Goal: Task Accomplishment & Management: Manage account settings

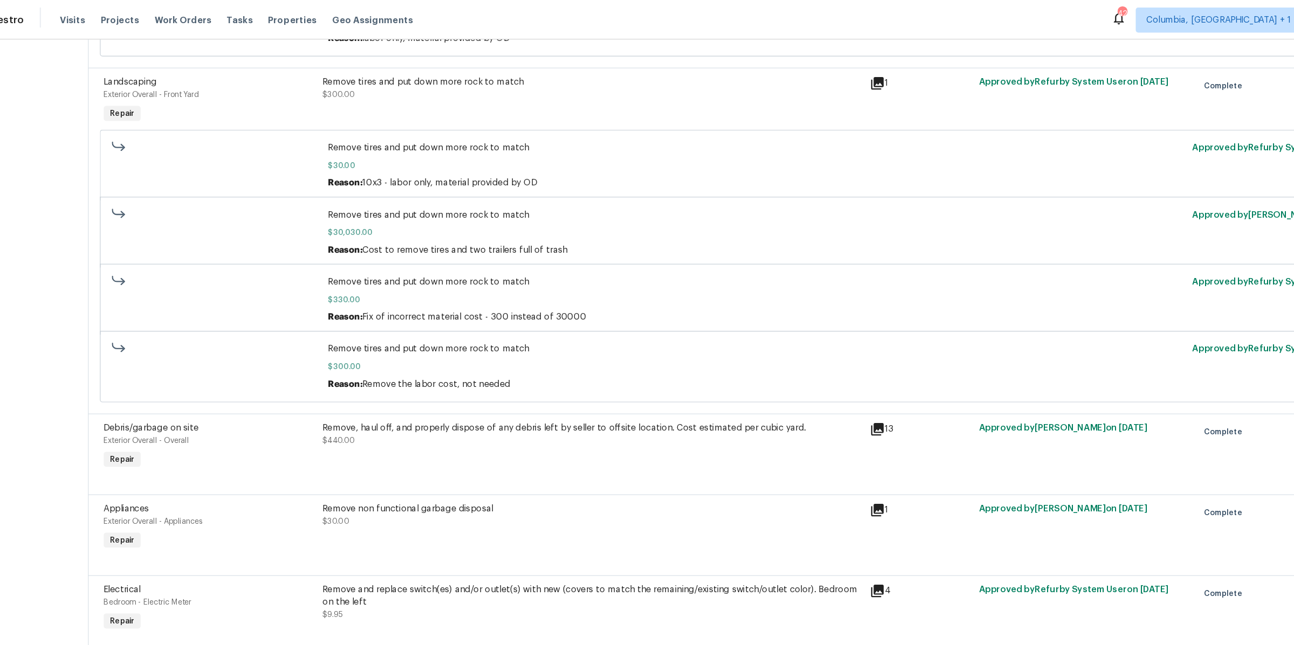
scroll to position [2868, 0]
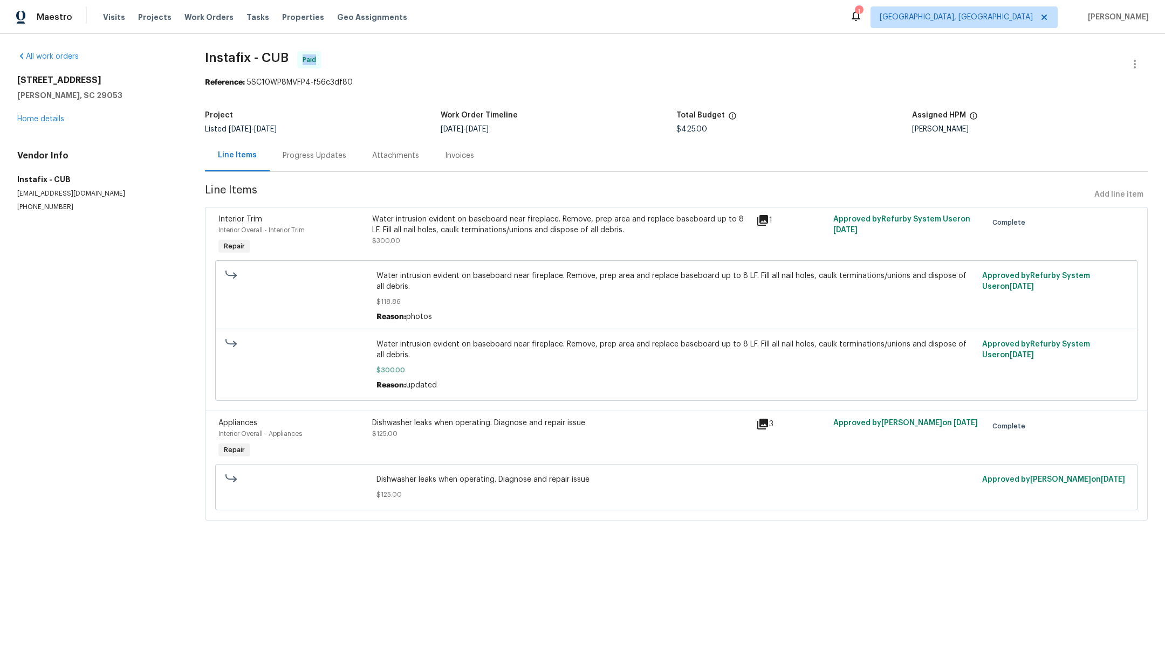
drag, startPoint x: 301, startPoint y: 59, endPoint x: 325, endPoint y: 59, distance: 23.7
click at [325, 59] on span "Instafix - CUB Paid" at bounding box center [663, 64] width 917 height 26
click at [316, 58] on span "Paid" at bounding box center [312, 59] width 18 height 11
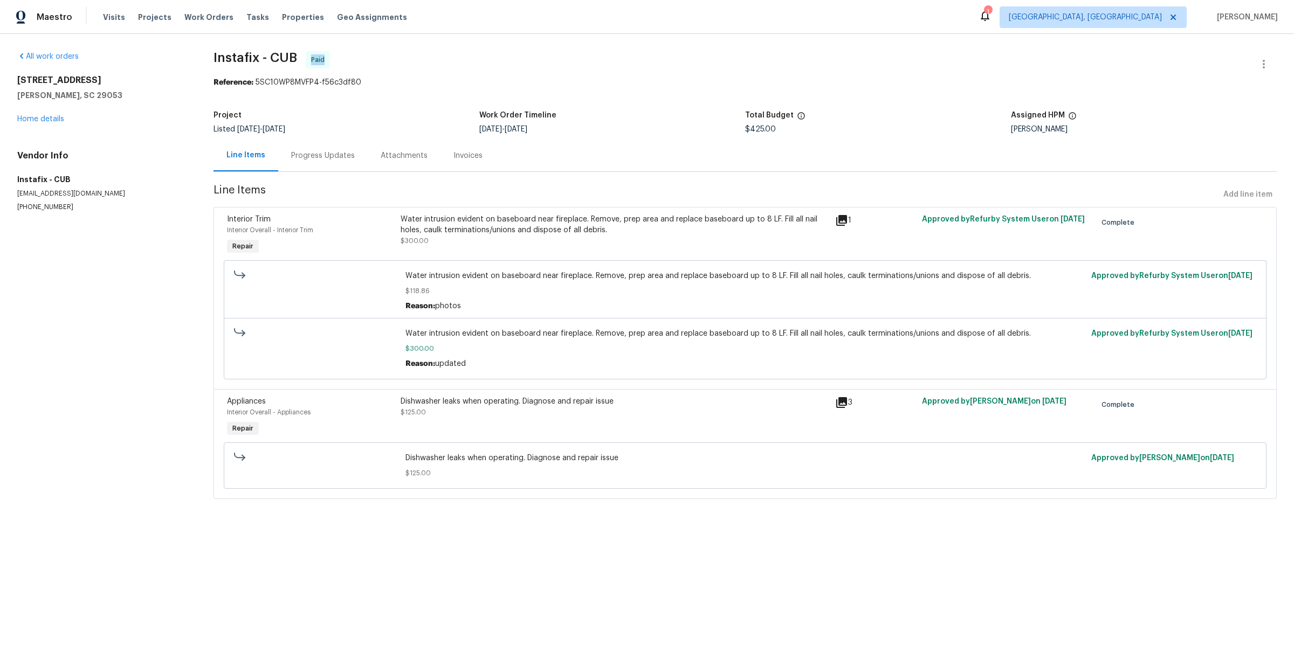
drag, startPoint x: 312, startPoint y: 64, endPoint x: 335, endPoint y: 63, distance: 23.2
click at [335, 63] on span "Instafix - CUB Paid" at bounding box center [732, 64] width 1037 height 26
click at [309, 60] on div "Paid" at bounding box center [318, 59] width 24 height 17
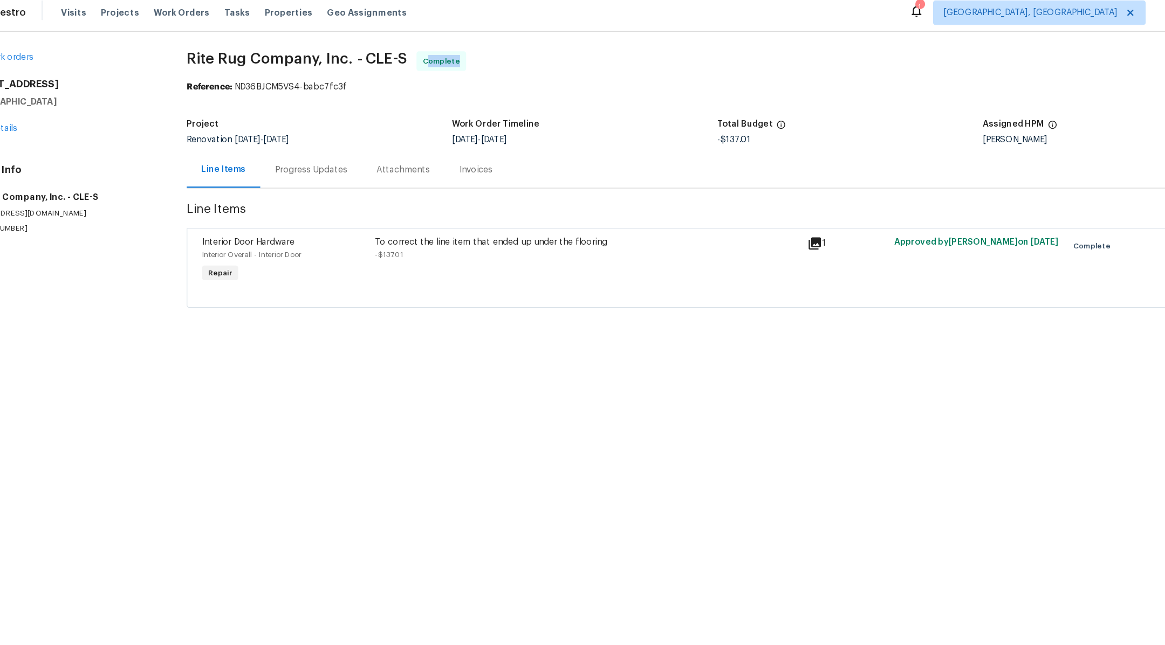
drag, startPoint x: 422, startPoint y: 59, endPoint x: 452, endPoint y: 63, distance: 30.4
click at [452, 63] on span "Complete" at bounding box center [439, 59] width 37 height 11
drag, startPoint x: 583, startPoint y: 73, endPoint x: 596, endPoint y: 75, distance: 13.6
click at [583, 73] on span "Rite Rug Company, Inc. - CLE-S Complete" at bounding box center [668, 64] width 908 height 26
click at [768, 224] on icon at bounding box center [766, 220] width 11 height 11
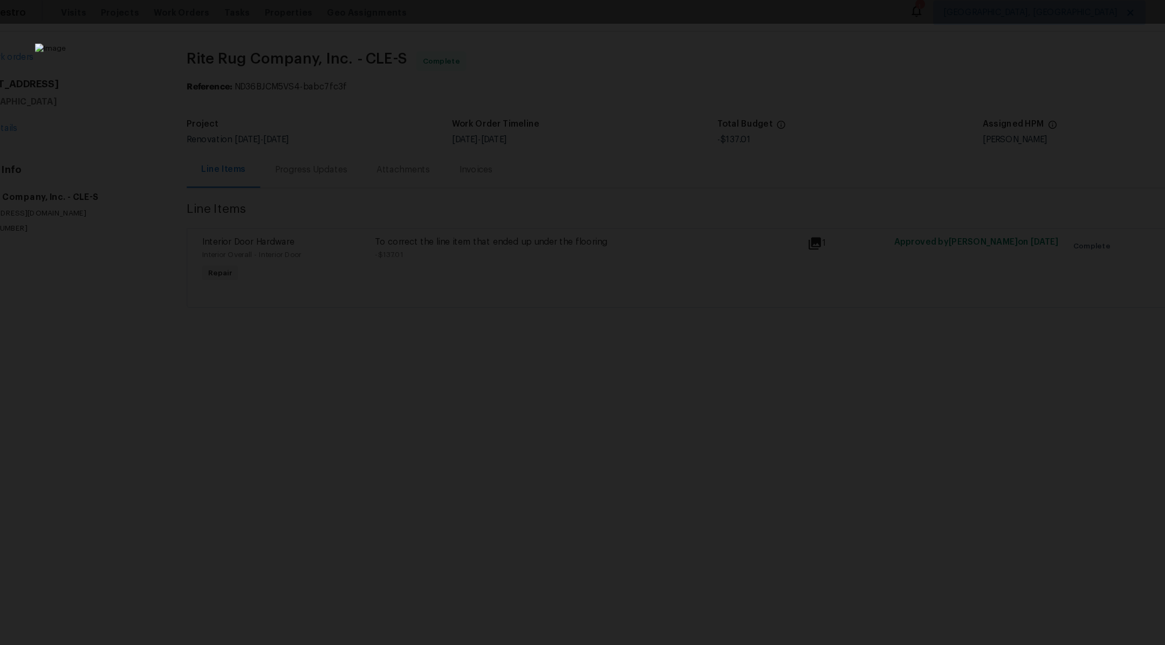
click at [248, 341] on div "Lightbox" at bounding box center [582, 322] width 1165 height 645
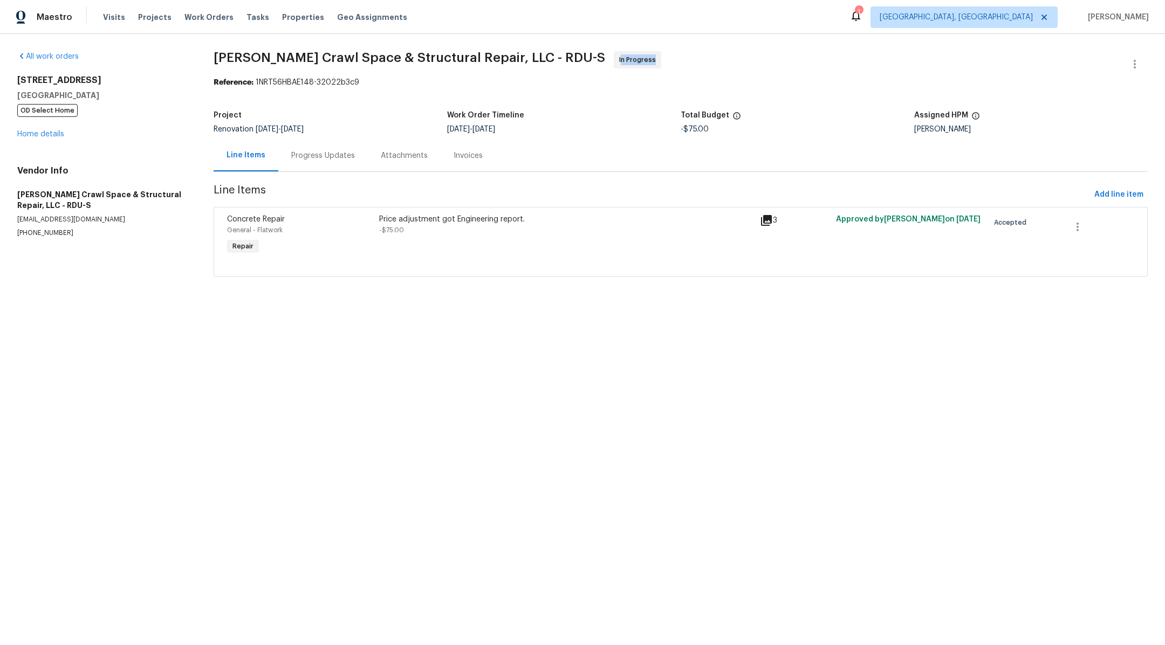
drag, startPoint x: 559, startPoint y: 58, endPoint x: 597, endPoint y: 57, distance: 38.8
click at [597, 57] on span "Falcone Crawl Space & Structural Repair, LLC - RDU-S In Progress" at bounding box center [668, 64] width 908 height 26
click at [406, 240] on div "Price adjustment got Engineering report. -$75.00" at bounding box center [566, 236] width 381 height 50
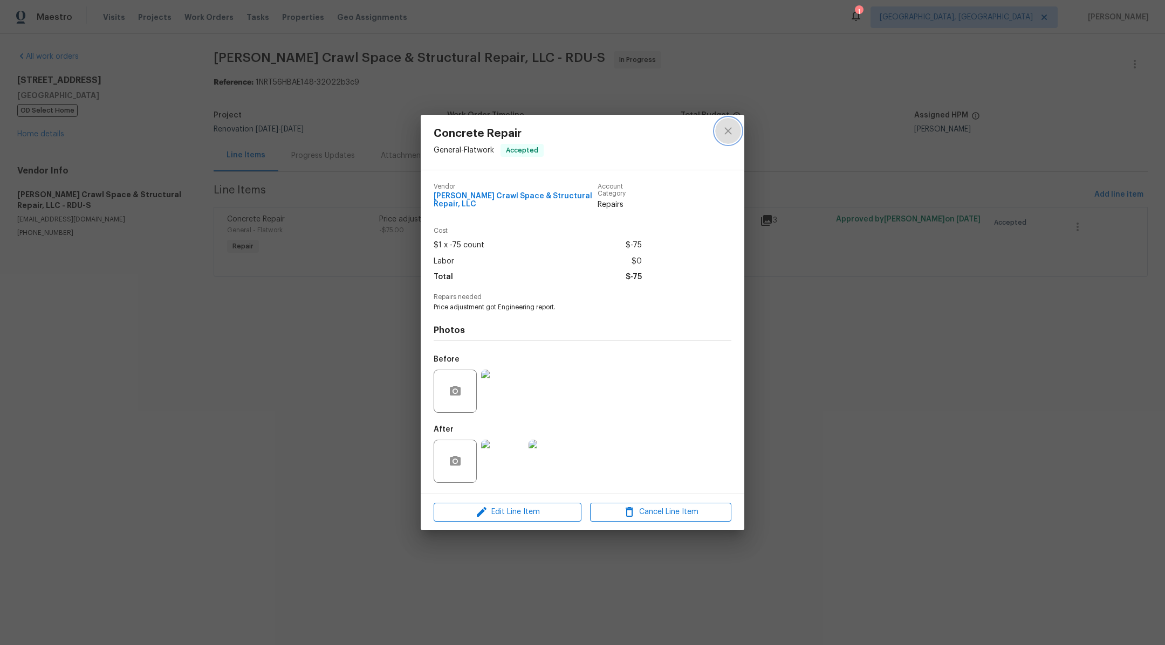
click at [727, 129] on icon "close" at bounding box center [727, 131] width 13 height 13
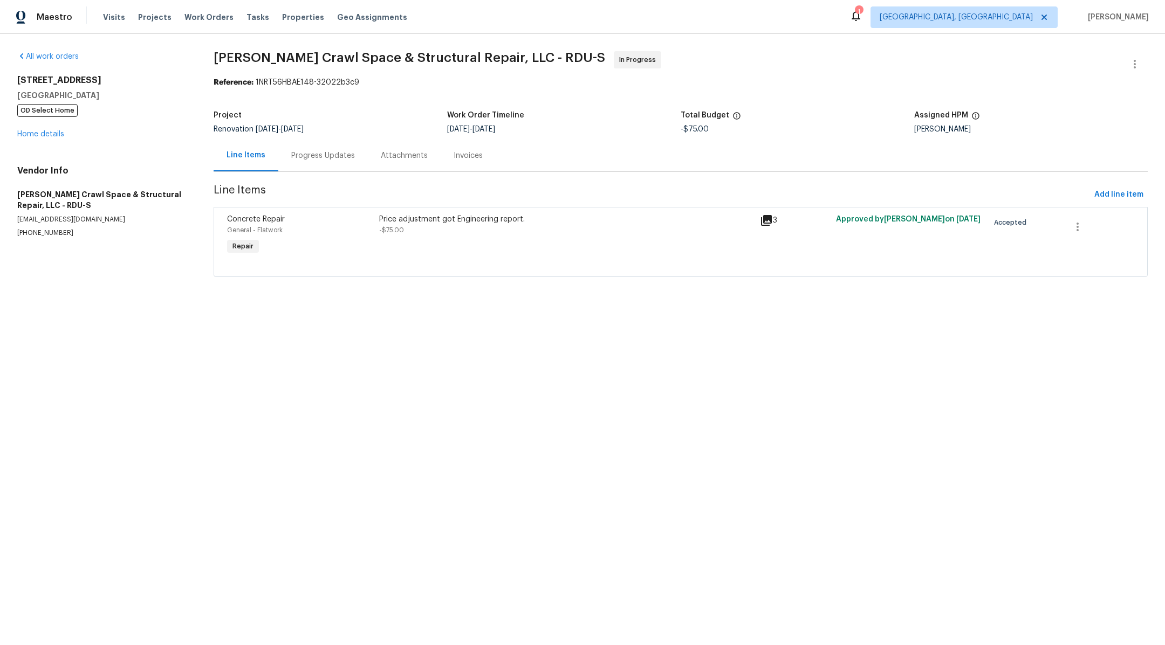
click at [425, 236] on div "Price adjustment got Engineering report. -$75.00" at bounding box center [566, 236] width 381 height 50
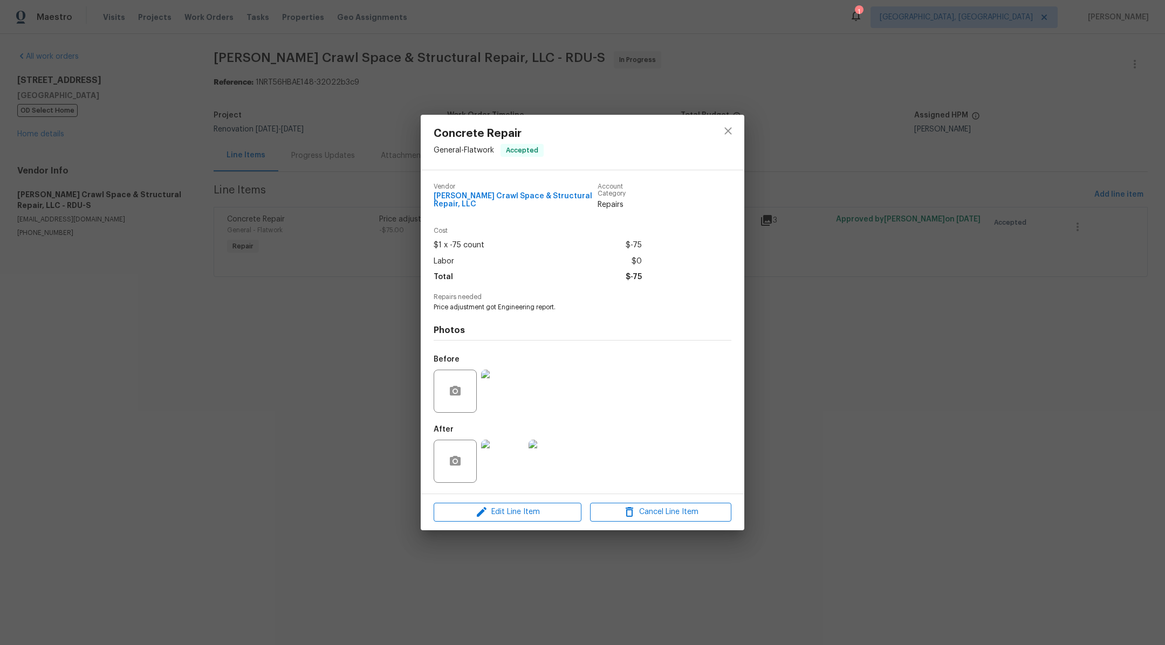
click at [343, 329] on div "Concrete Repair General - Flatwork Accepted Vendor Falcone Crawl Space & Struct…" at bounding box center [582, 322] width 1165 height 645
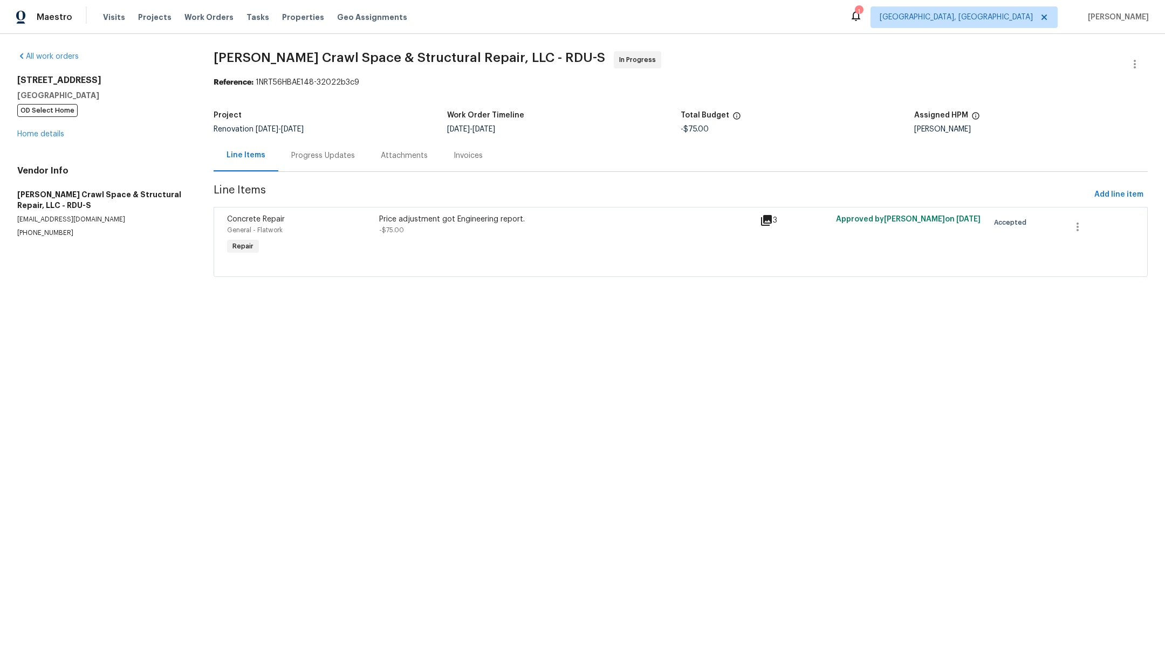
click at [611, 224] on div "Price adjustment got Engineering report." at bounding box center [566, 219] width 374 height 11
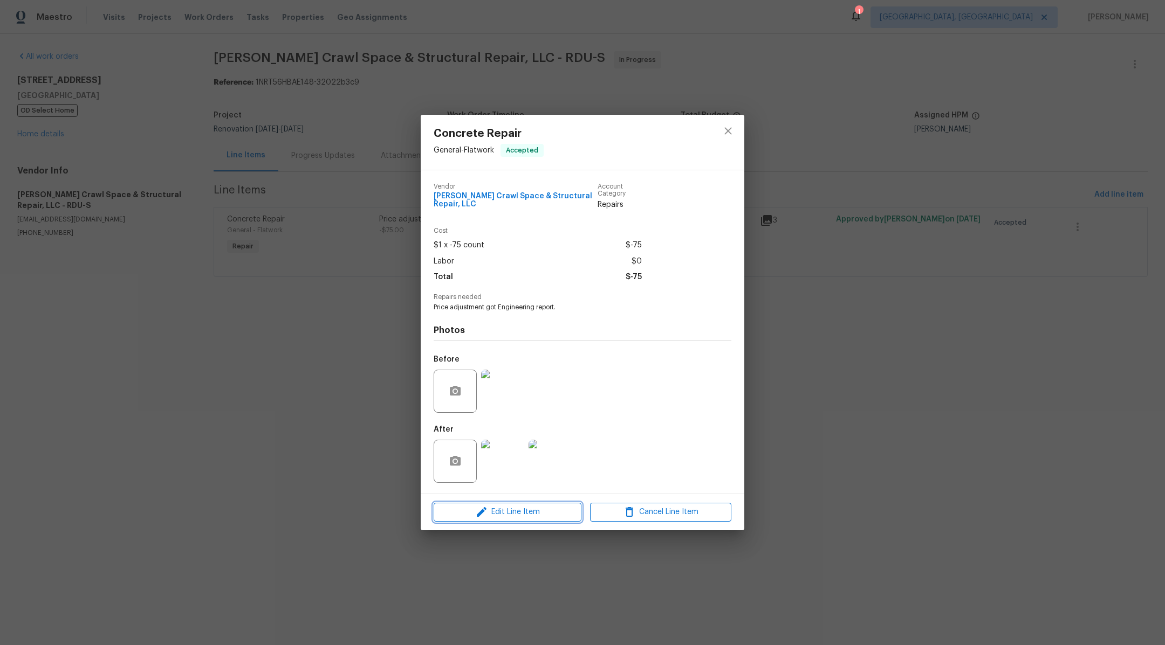
click at [497, 511] on span "Edit Line Item" at bounding box center [507, 512] width 141 height 13
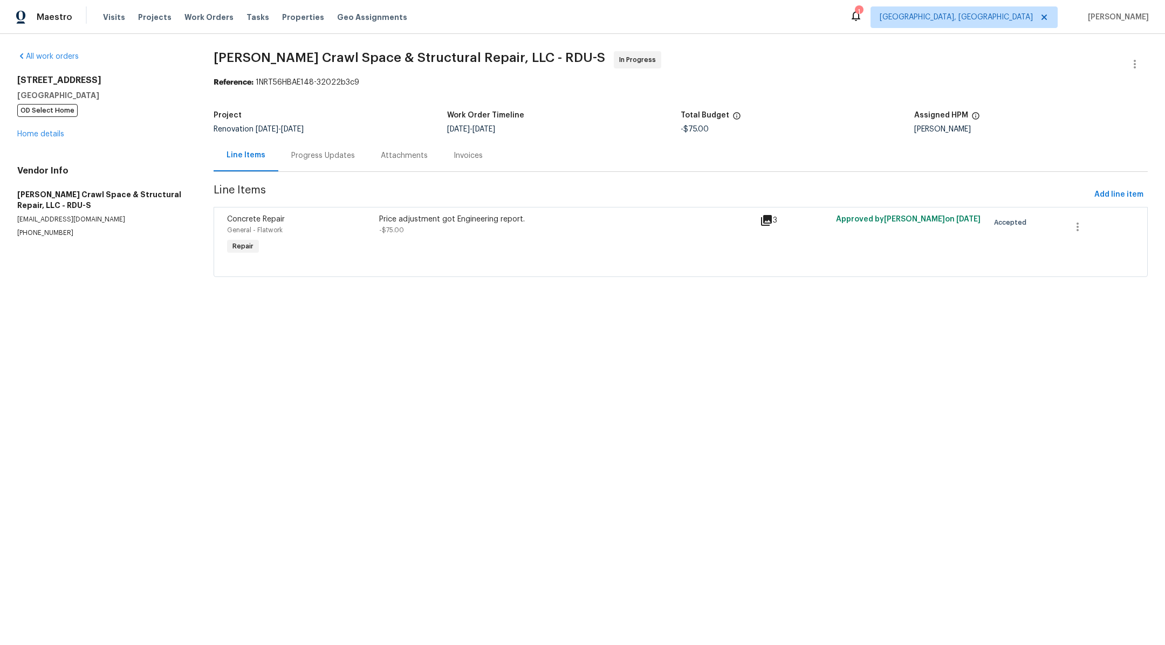
click at [383, 307] on html "Maestro Visits Projects Work Orders Tasks Properties Geo Assignments 1 Albuquer…" at bounding box center [582, 153] width 1165 height 307
